Goal: Check status: Check status

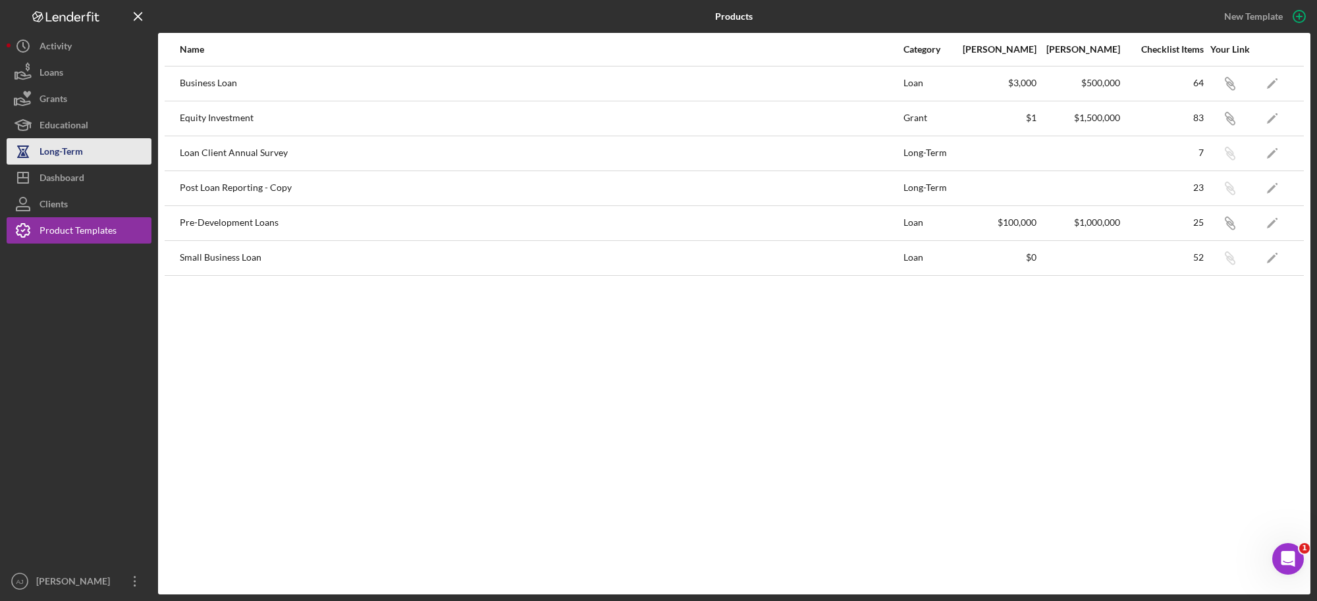
click at [74, 163] on div "Long-Term" at bounding box center [61, 153] width 43 height 30
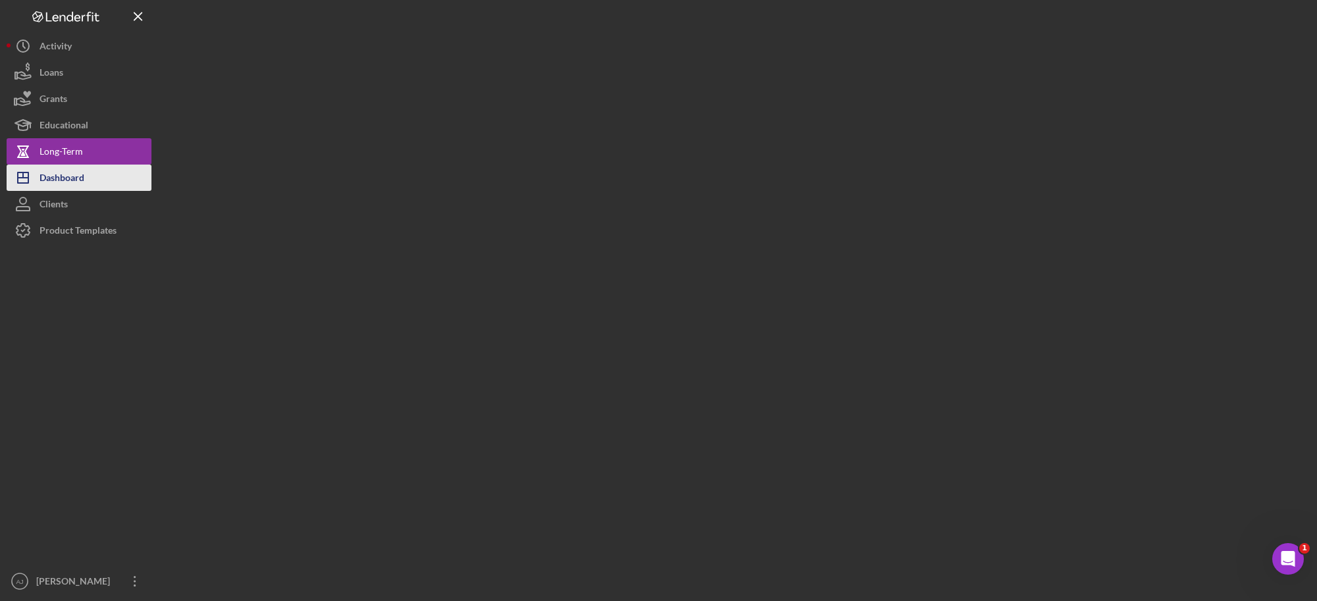
click at [74, 179] on div "Dashboard" at bounding box center [62, 180] width 45 height 30
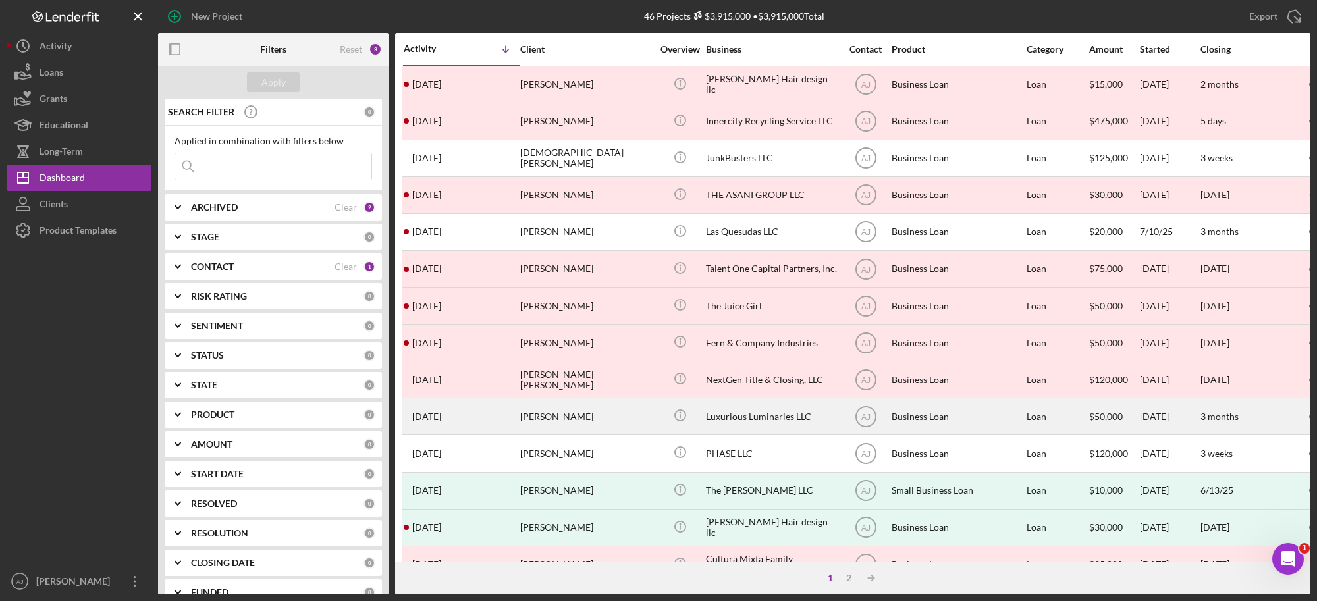
click at [553, 415] on div "[PERSON_NAME]" at bounding box center [586, 416] width 132 height 35
